Goal: Use online tool/utility: Utilize a website feature to perform a specific function

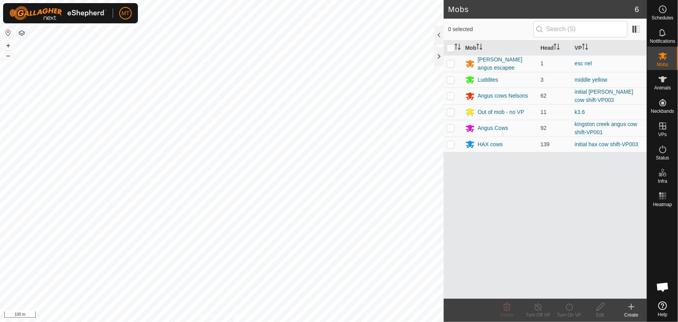
click at [143, 321] on html "MT Schedules Notifications Mobs Animals Neckbands VPs Status Infra Heatmap Help…" at bounding box center [339, 161] width 678 height 322
click at [186, 321] on html "MT Schedules Notifications Mobs Animals Neckbands VPs Status Infra Heatmap Help…" at bounding box center [339, 161] width 678 height 322
click at [658, 80] on icon at bounding box center [662, 79] width 9 height 9
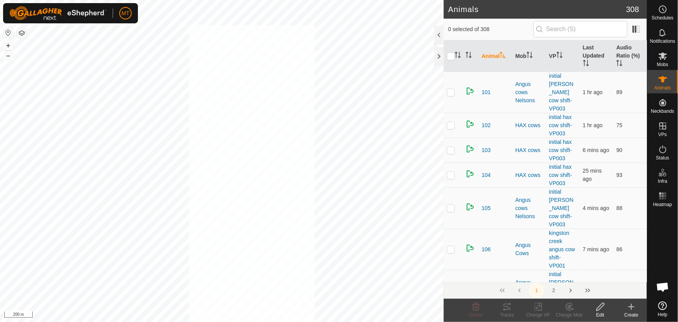
click at [315, 321] on html "MT Schedules Notifications Mobs Animals Neckbands VPs Status Infra Heatmap Help…" at bounding box center [339, 161] width 678 height 322
click at [506, 304] on icon at bounding box center [506, 306] width 7 height 6
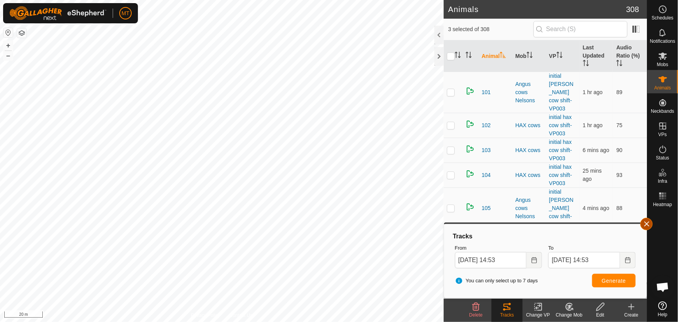
click at [646, 221] on button "button" at bounding box center [646, 223] width 12 height 12
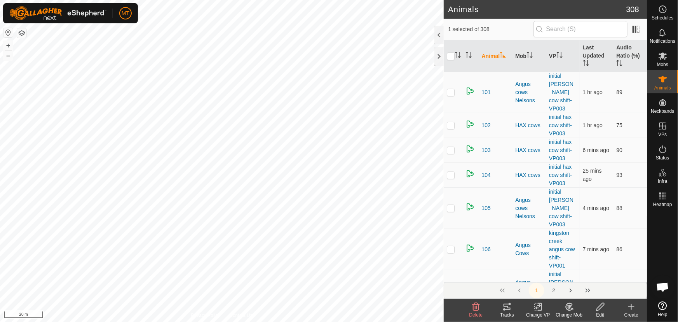
click at [509, 308] on icon at bounding box center [506, 306] width 7 height 6
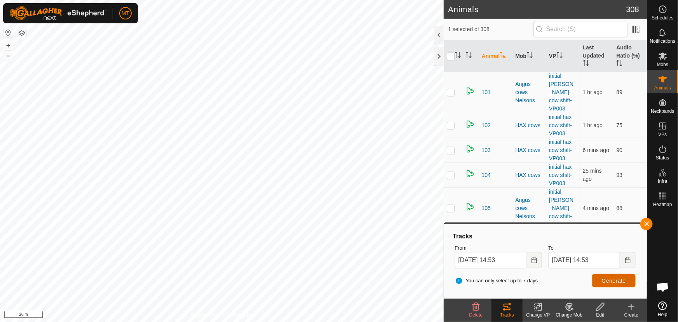
click at [613, 278] on span "Generate" at bounding box center [614, 280] width 24 height 6
